Goal: Check status

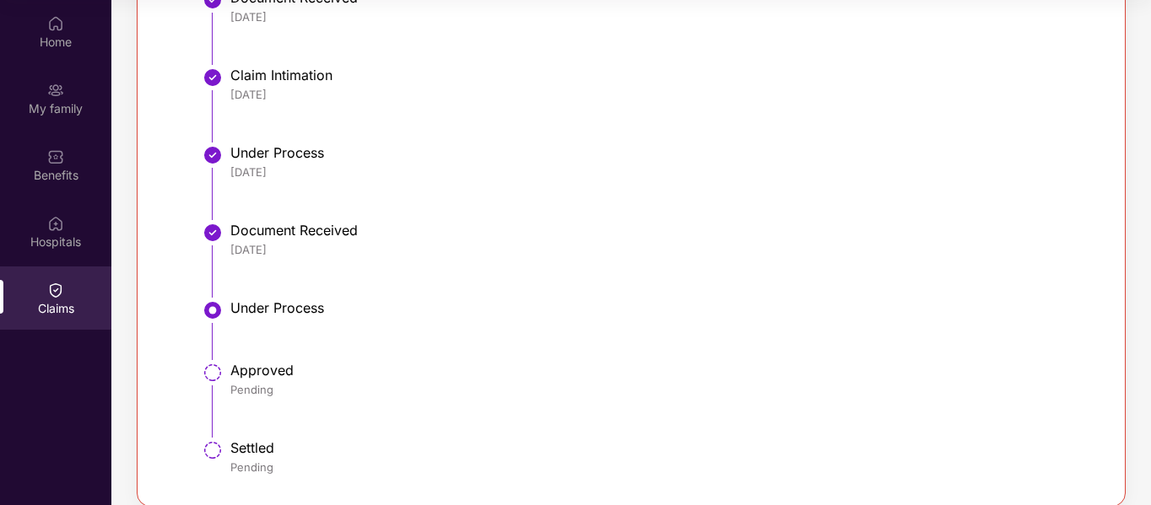
scroll to position [575, 0]
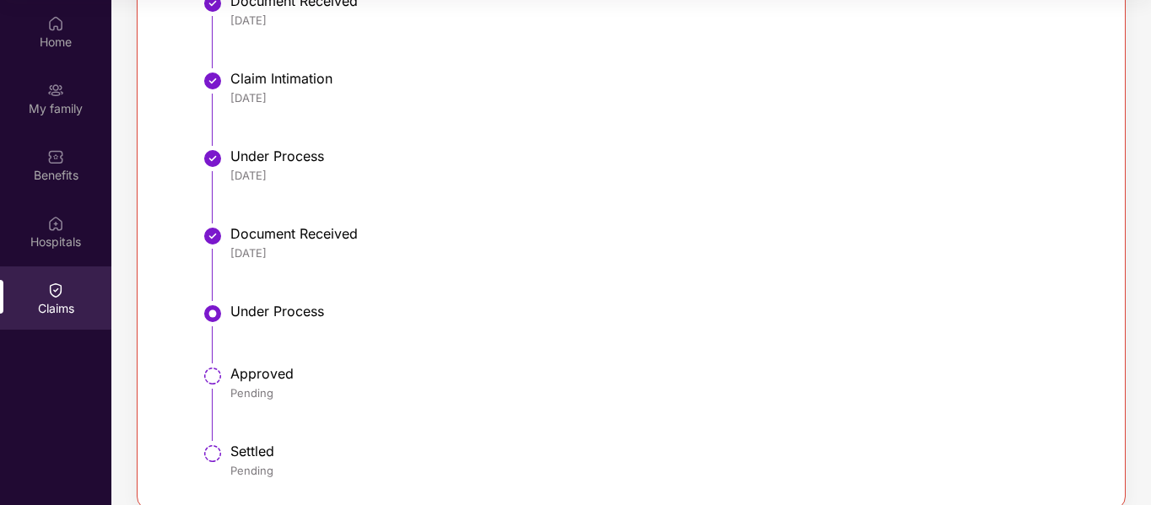
drag, startPoint x: 0, startPoint y: 0, endPoint x: 418, endPoint y: 213, distance: 469.4
click at [418, 213] on li "Under Process [DATE]" at bounding box center [647, 193] width 879 height 78
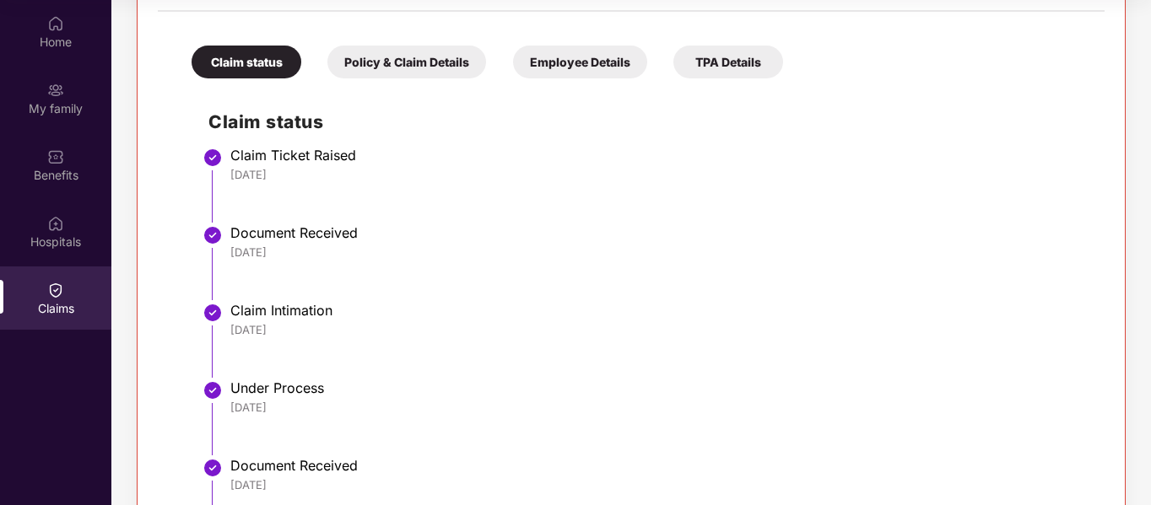
scroll to position [343, 0]
click at [413, 80] on div "Claim status Policy & Claim Details Employee Details TPA Details Claim status C…" at bounding box center [631, 371] width 947 height 701
click at [445, 65] on div "Policy & Claim Details" at bounding box center [406, 62] width 159 height 33
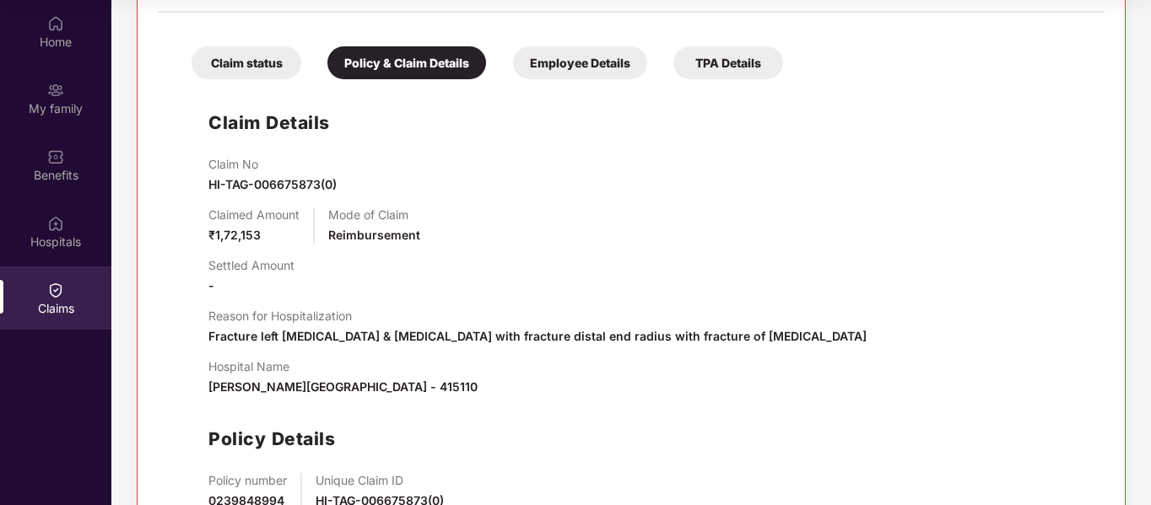
click at [553, 52] on div "Employee Details" at bounding box center [580, 62] width 134 height 33
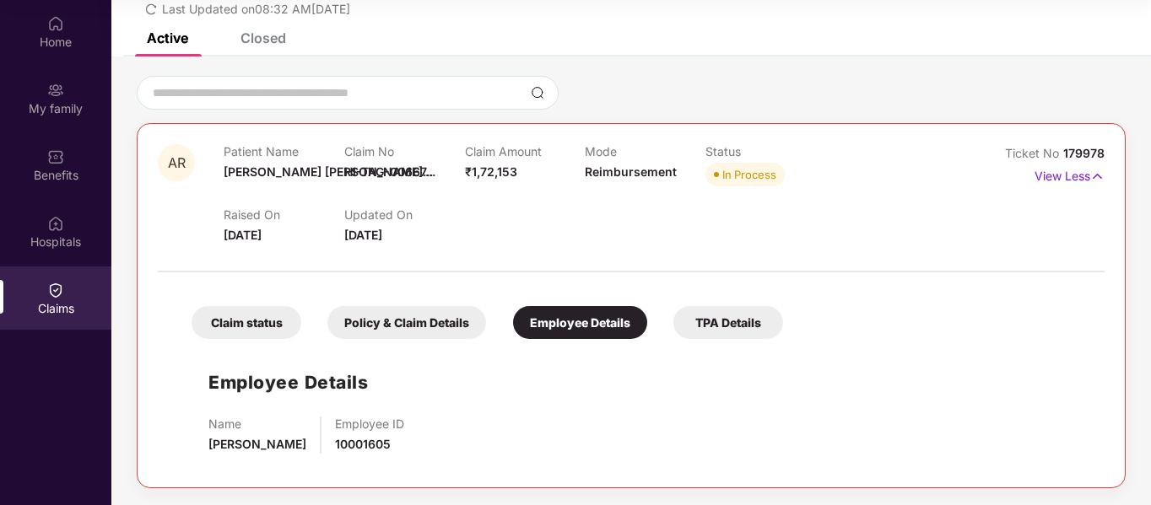
click at [270, 37] on div "Closed" at bounding box center [263, 38] width 46 height 17
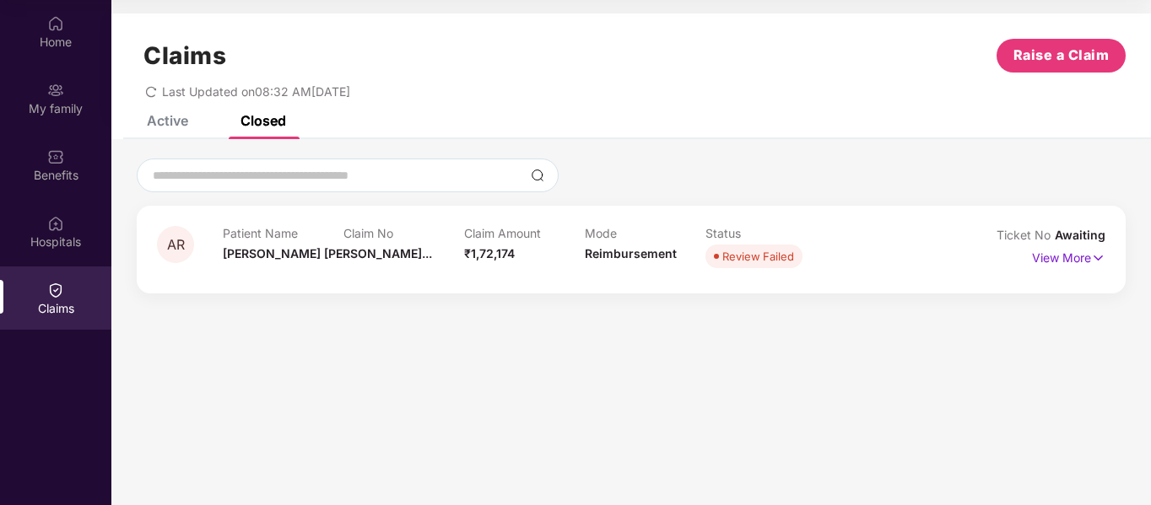
scroll to position [0, 0]
drag, startPoint x: 202, startPoint y: 101, endPoint x: 164, endPoint y: 125, distance: 44.7
click at [164, 125] on div "Claims Raise a Claim Last Updated on 08:32 AM[DATE] Active Closed AR Patient Na…" at bounding box center [630, 161] width 1039 height 297
click at [164, 125] on div "Active" at bounding box center [167, 120] width 41 height 17
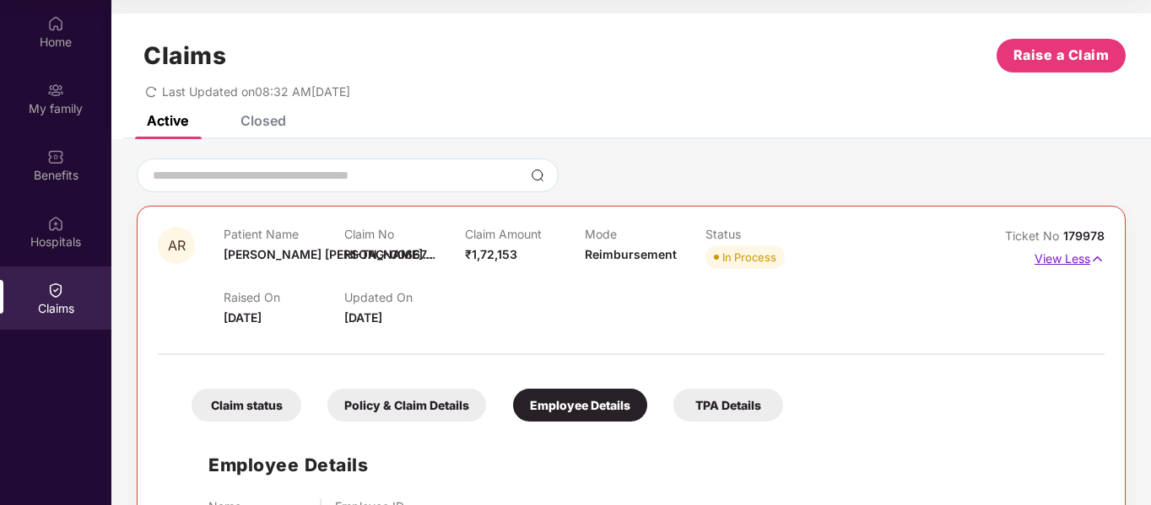
click at [1090, 259] on img at bounding box center [1097, 259] width 14 height 19
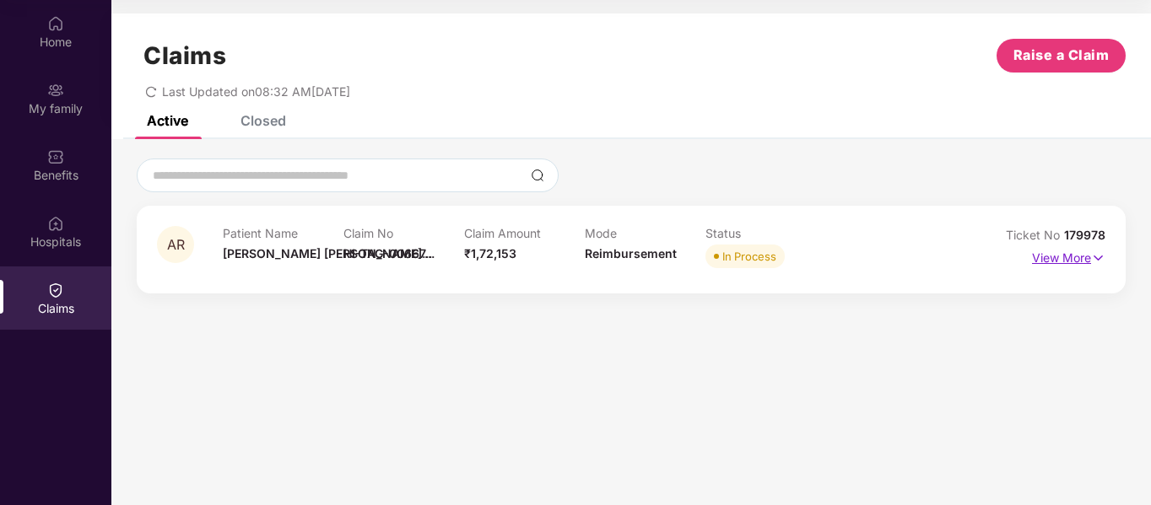
click at [1090, 259] on p "View More" at bounding box center [1068, 256] width 73 height 23
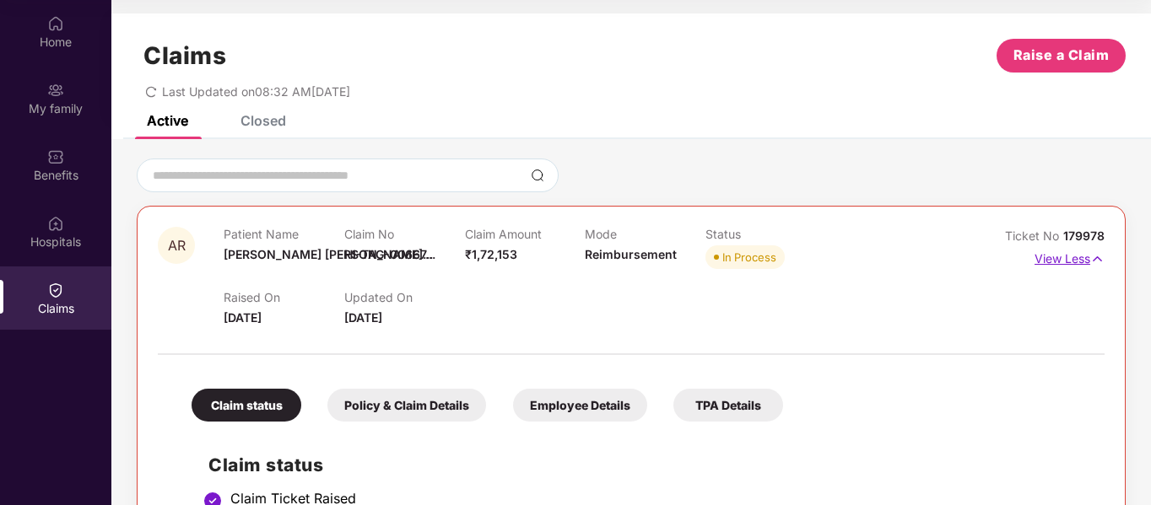
click at [1098, 259] on img at bounding box center [1097, 259] width 14 height 19
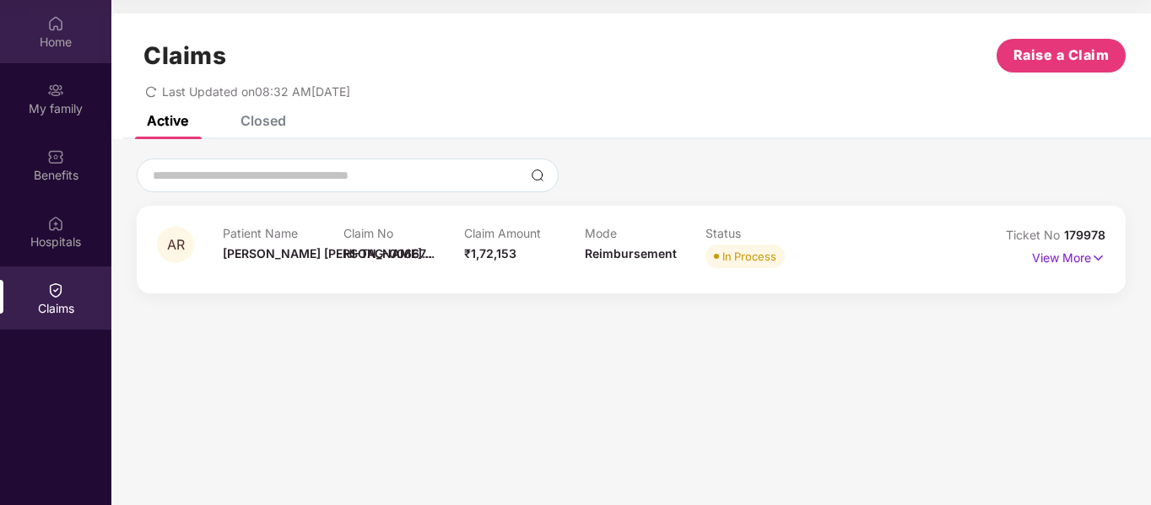
click at [53, 35] on div "Home" at bounding box center [55, 42] width 111 height 17
